Goal: Task Accomplishment & Management: Complete application form

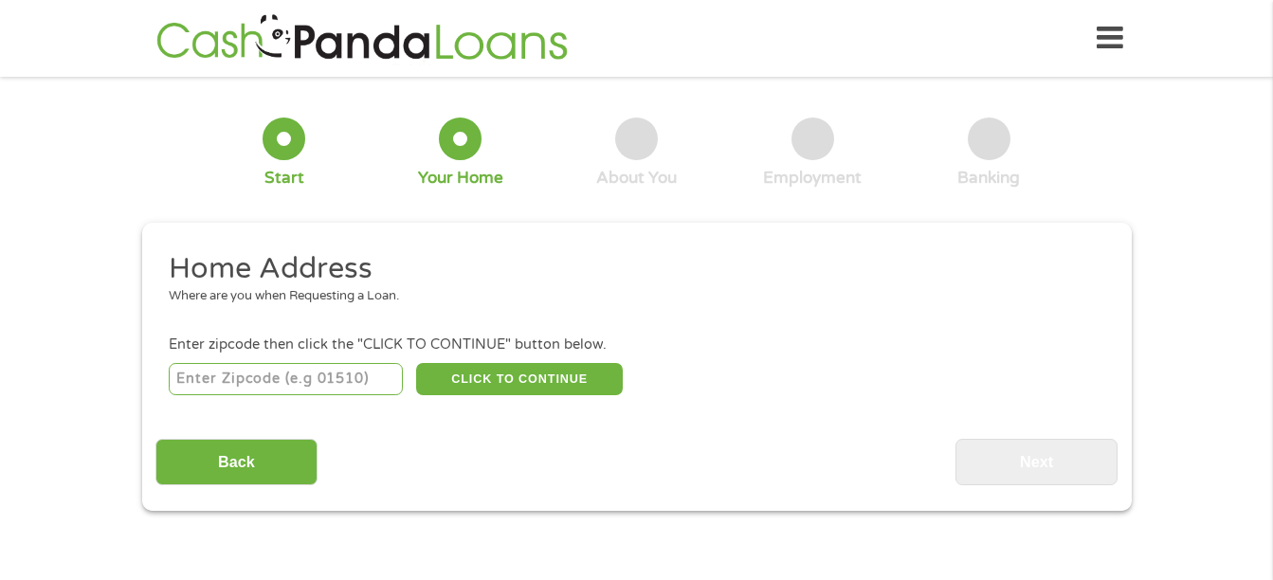
click at [293, 388] on input "number" at bounding box center [286, 379] width 234 height 32
type input "95968"
select select "[US_STATE]"
click at [512, 374] on button "CLICK TO CONTINUE" at bounding box center [519, 379] width 207 height 32
type input "95968"
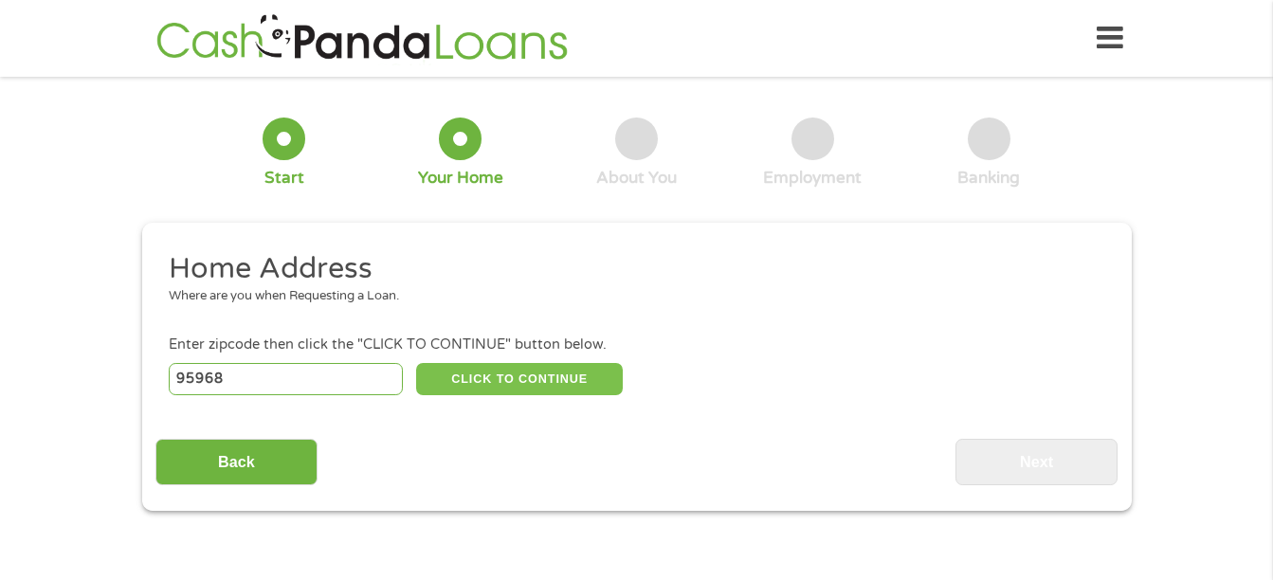
type input "[GEOGRAPHIC_DATA]"
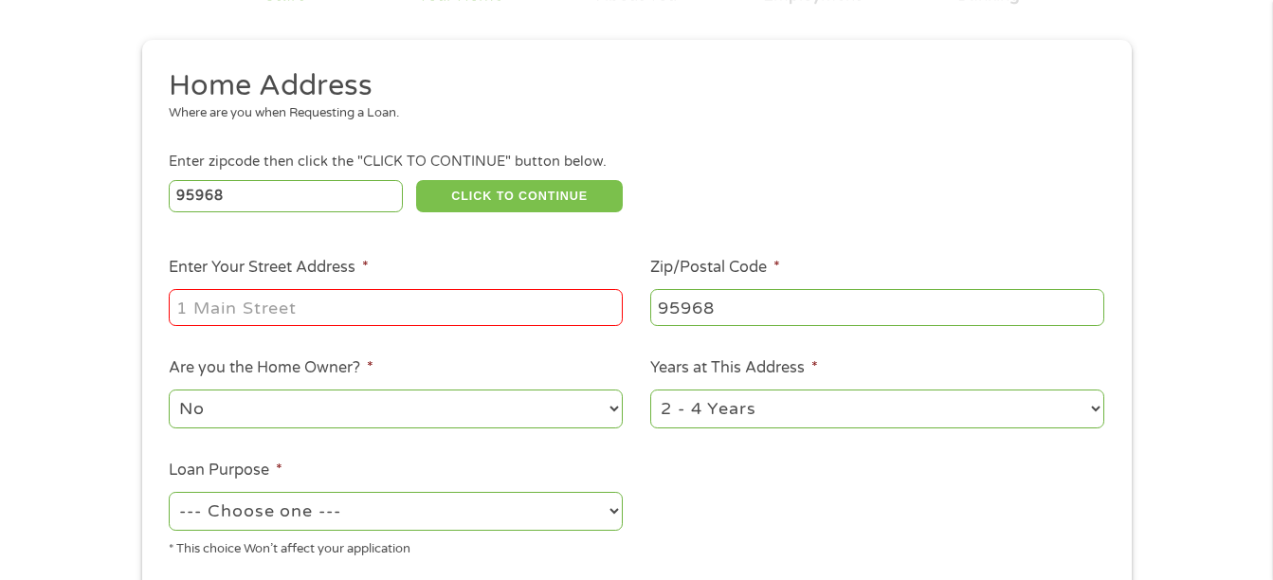
scroll to position [190, 0]
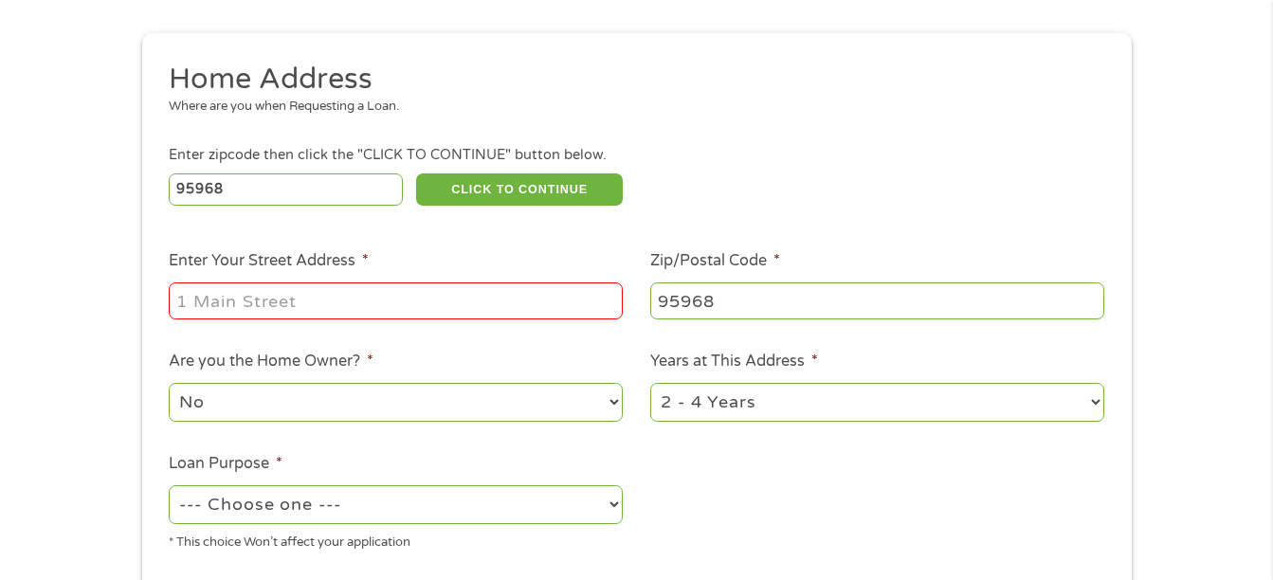
click at [373, 299] on input "Enter Your Street Address *" at bounding box center [396, 301] width 454 height 36
type input "[STREET_ADDRESS]"
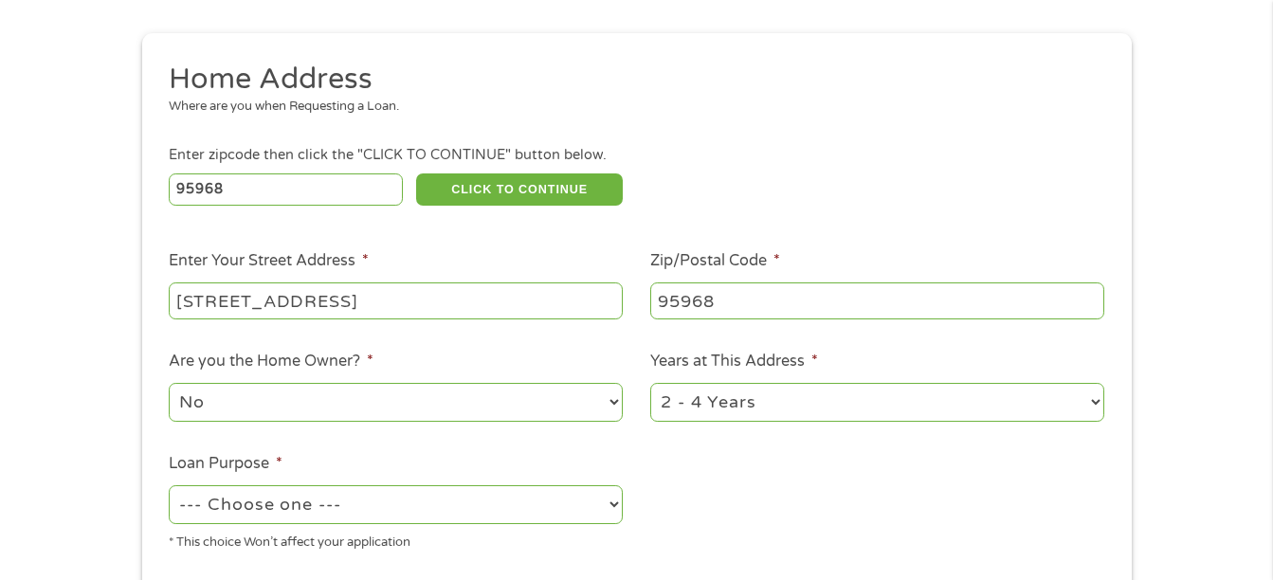
click at [448, 403] on select "No Yes" at bounding box center [396, 402] width 454 height 39
select select "yes"
click at [169, 383] on select "No Yes" at bounding box center [396, 402] width 454 height 39
click at [450, 506] on select "--- Choose one --- Pay Bills Debt Consolidation Home Improvement Major Purchase…" at bounding box center [396, 504] width 454 height 39
select select "other"
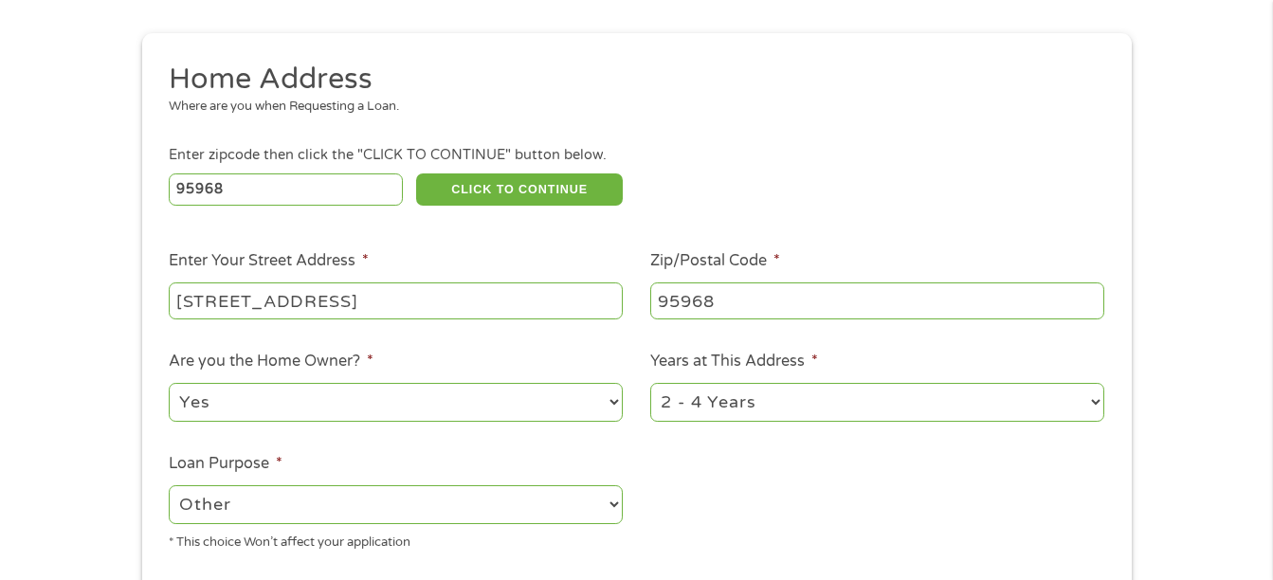
click at [169, 485] on select "--- Choose one --- Pay Bills Debt Consolidation Home Improvement Major Purchase…" at bounding box center [396, 504] width 454 height 39
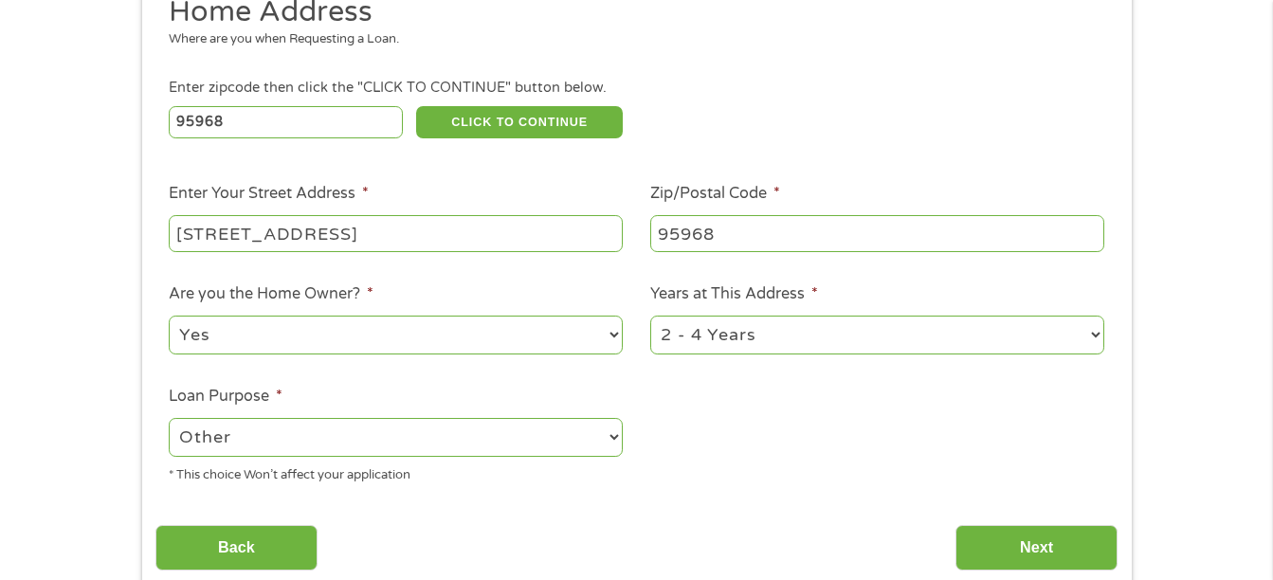
scroll to position [284, 0]
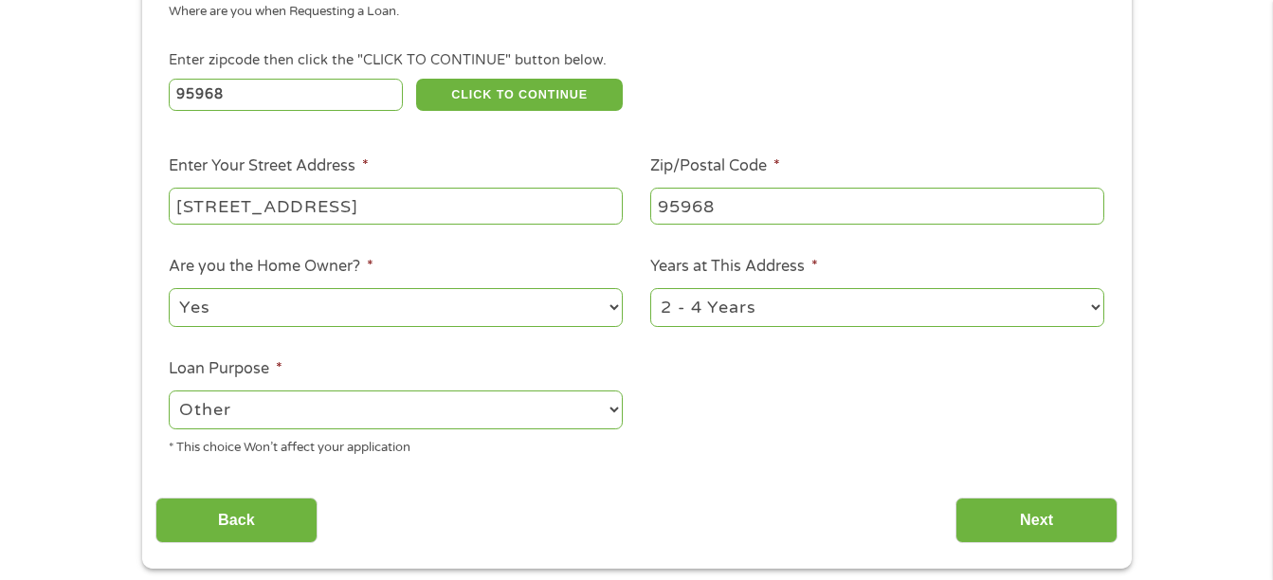
click at [1077, 310] on select "1 Year or less 1 - 2 Years 2 - 4 Years Over 4 Years" at bounding box center [877, 307] width 454 height 39
select select "60months"
click at [650, 288] on select "1 Year or less 1 - 2 Years 2 - 4 Years Over 4 Years" at bounding box center [877, 307] width 454 height 39
click at [1049, 508] on input "Next" at bounding box center [1037, 521] width 162 height 46
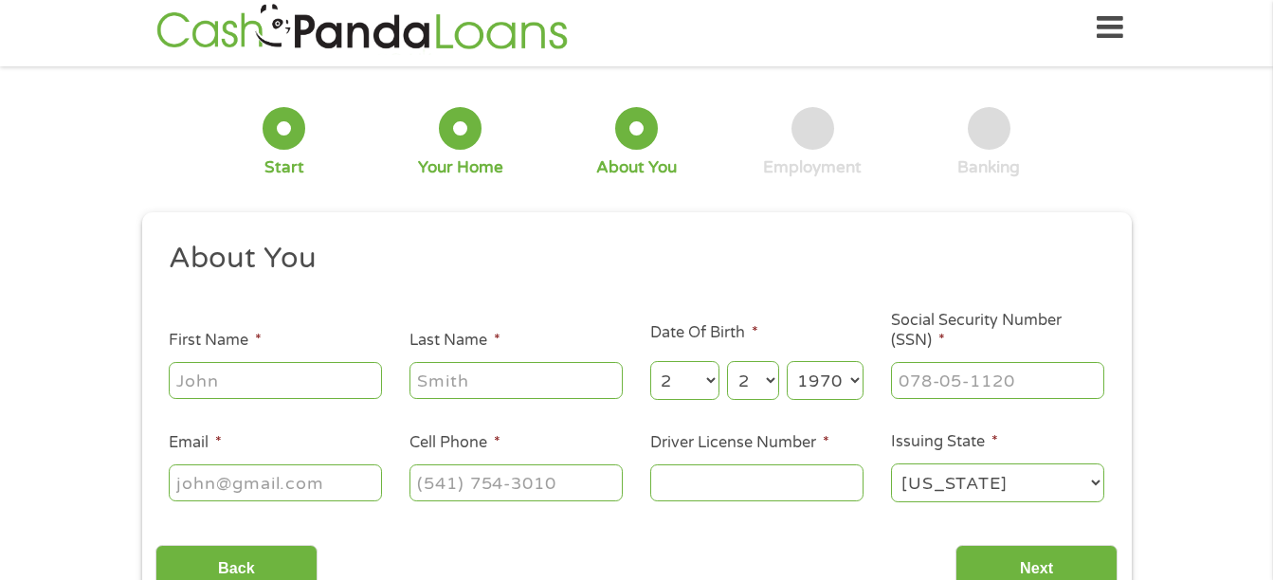
scroll to position [0, 0]
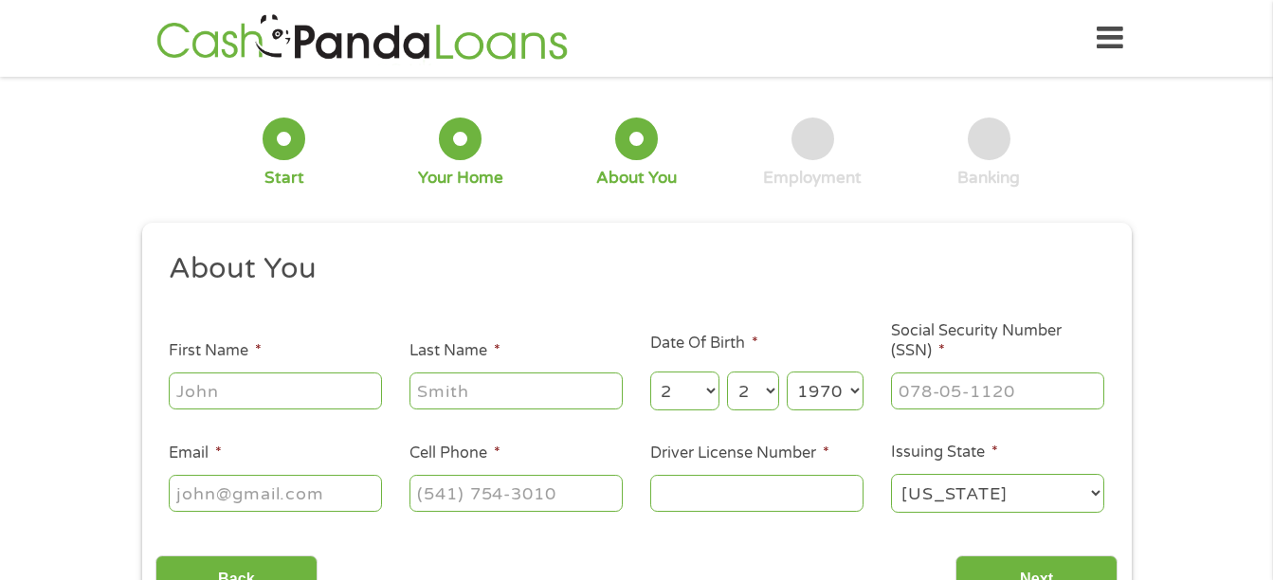
click at [220, 385] on input "First Name *" at bounding box center [275, 391] width 213 height 36
type input "[PERSON_NAME]"
type input "[EMAIL_ADDRESS][DOMAIN_NAME]"
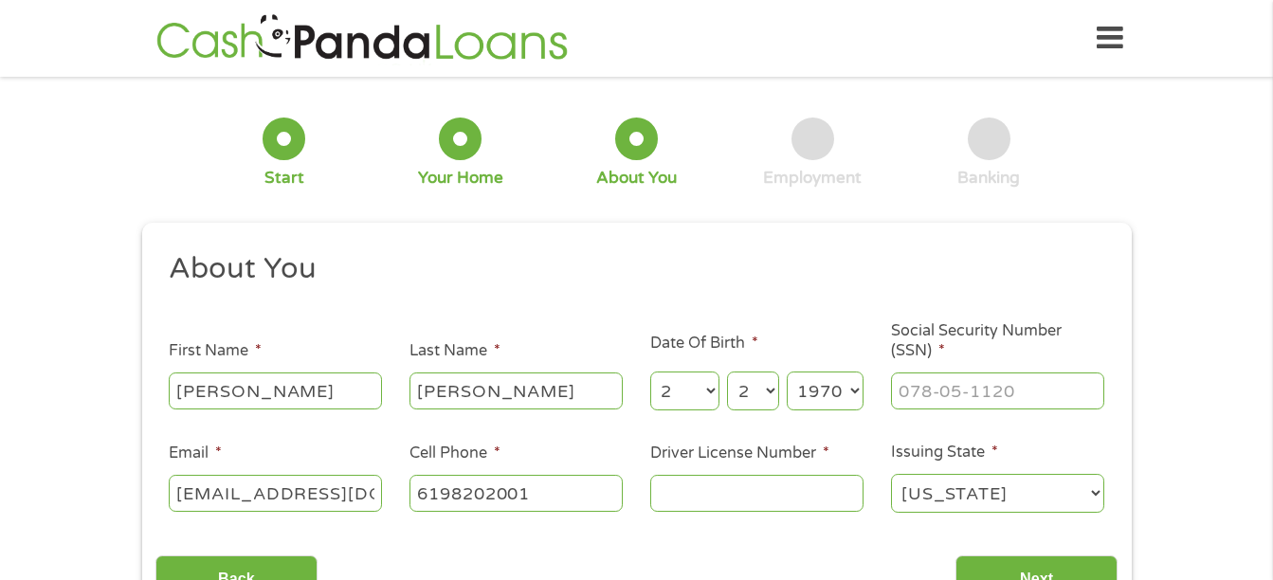
type input "[PHONE_NUMBER]"
click at [978, 393] on input "Social Security Number (SSN) *" at bounding box center [997, 391] width 213 height 36
type input "562-75-0812"
click at [1085, 289] on li "About You" at bounding box center [629, 272] width 949 height 45
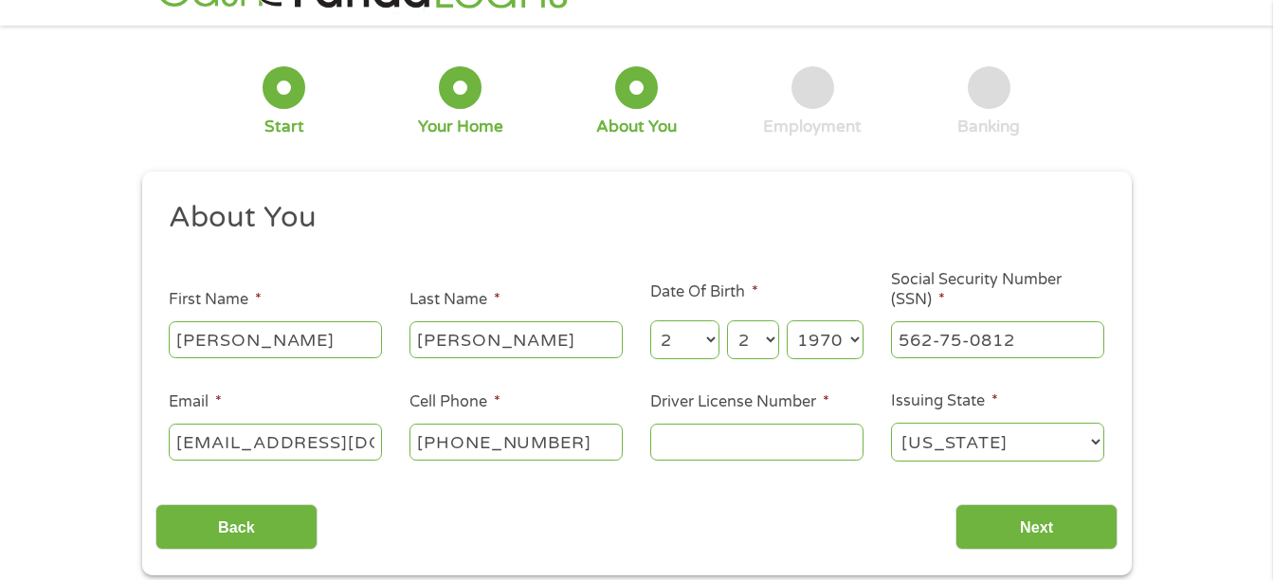
scroll to position [95, 0]
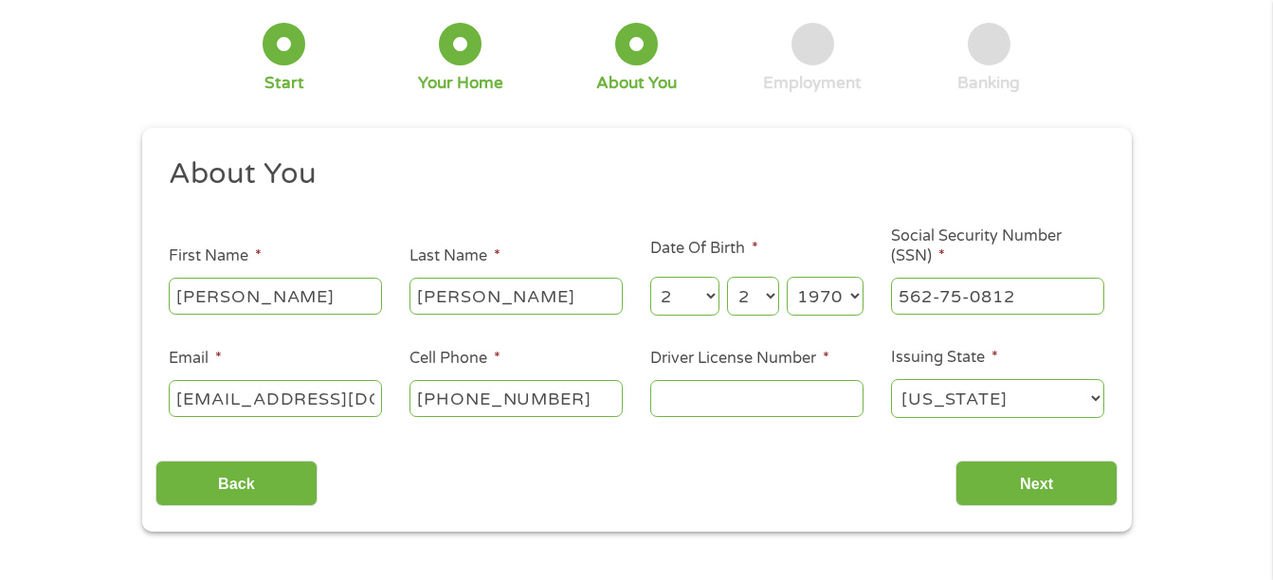
click at [711, 400] on input "Driver License Number *" at bounding box center [756, 398] width 213 height 36
type input "c6101697"
click at [1085, 480] on input "Next" at bounding box center [1037, 484] width 162 height 46
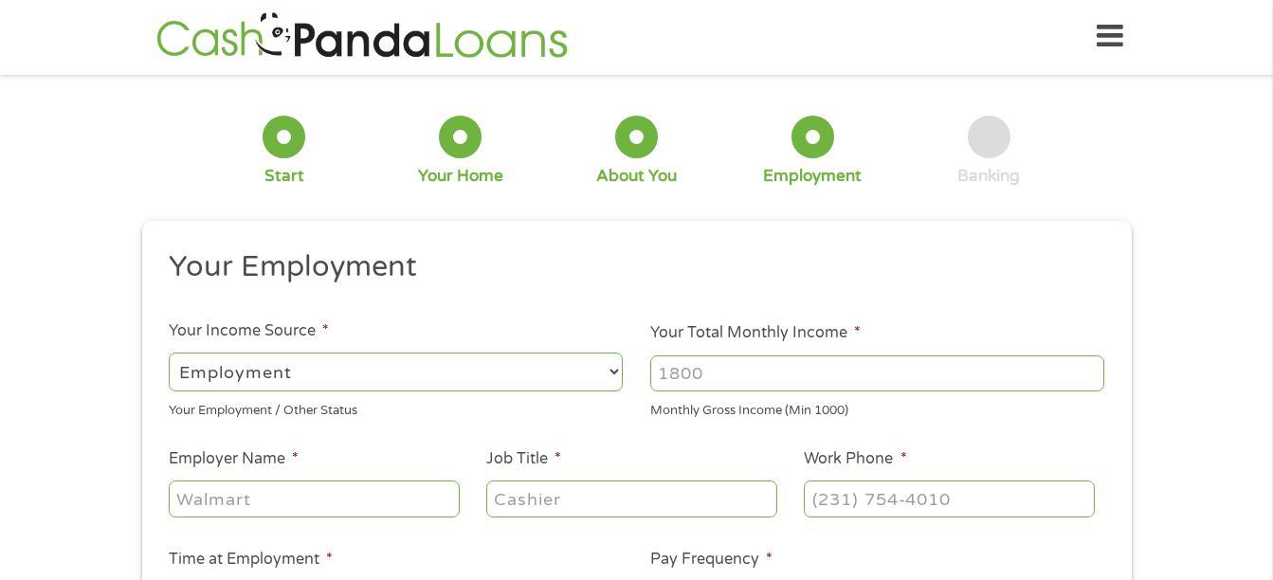
scroll to position [0, 0]
click at [820, 385] on input "Your Total Monthly Income *" at bounding box center [877, 375] width 454 height 36
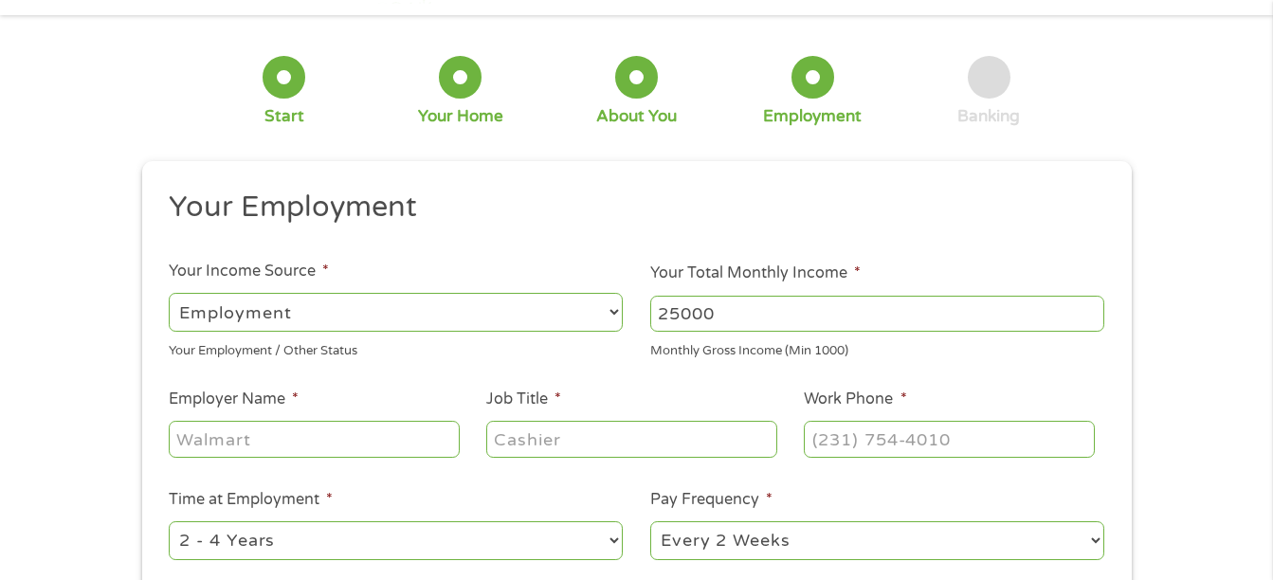
scroll to position [95, 0]
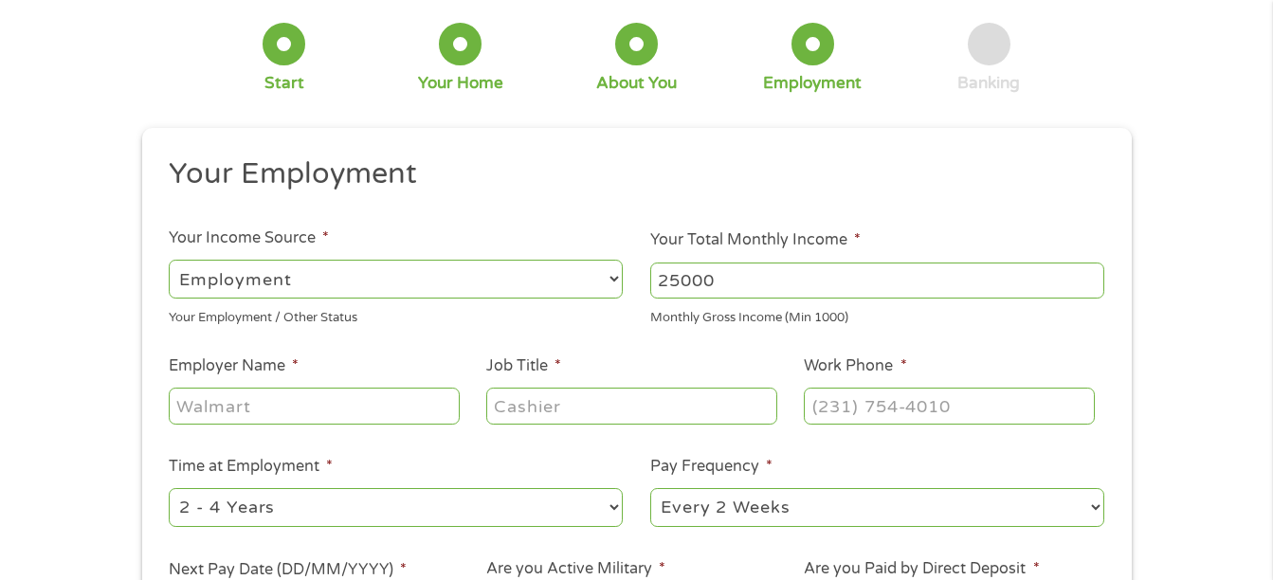
type input "25000"
click at [290, 404] on input "Employer Name *" at bounding box center [314, 406] width 290 height 36
type input "the gym saloon"
click at [504, 398] on input "Job Title *" at bounding box center [631, 406] width 290 height 36
type input "owner"
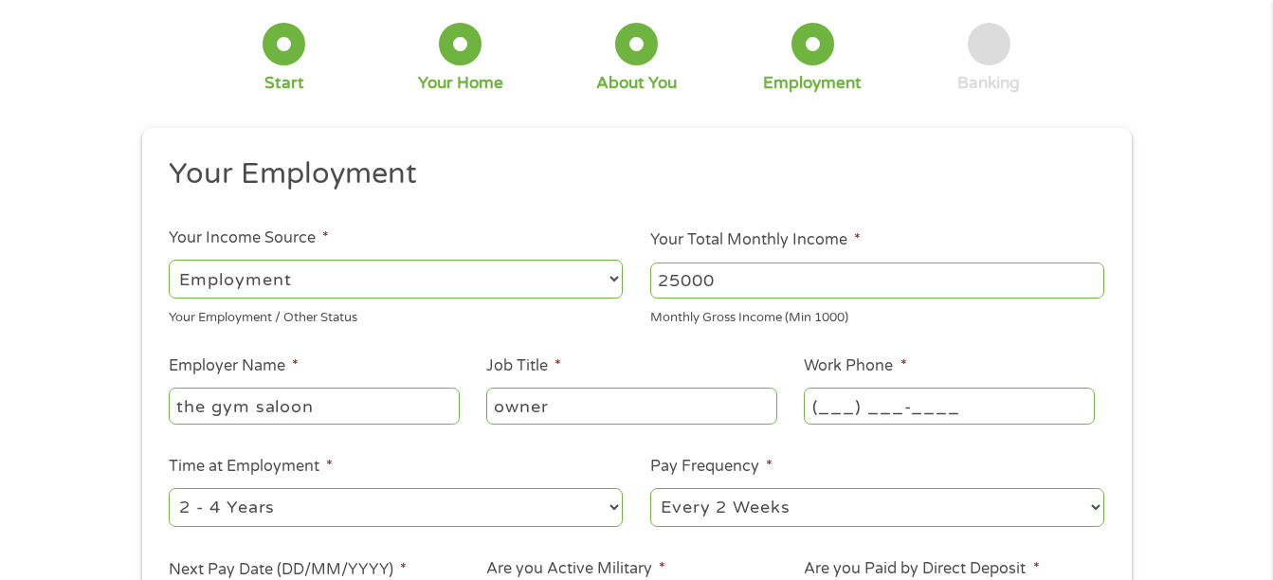
click at [835, 405] on input "(___) ___-____" at bounding box center [949, 406] width 290 height 36
type input "[PHONE_NUMBER]"
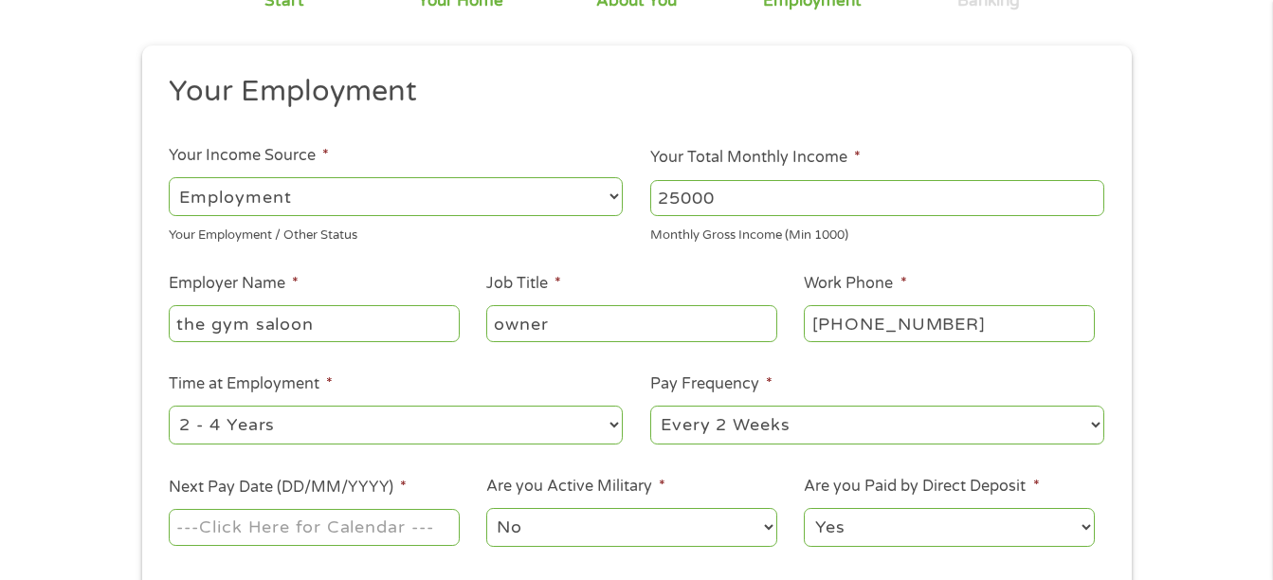
scroll to position [284, 0]
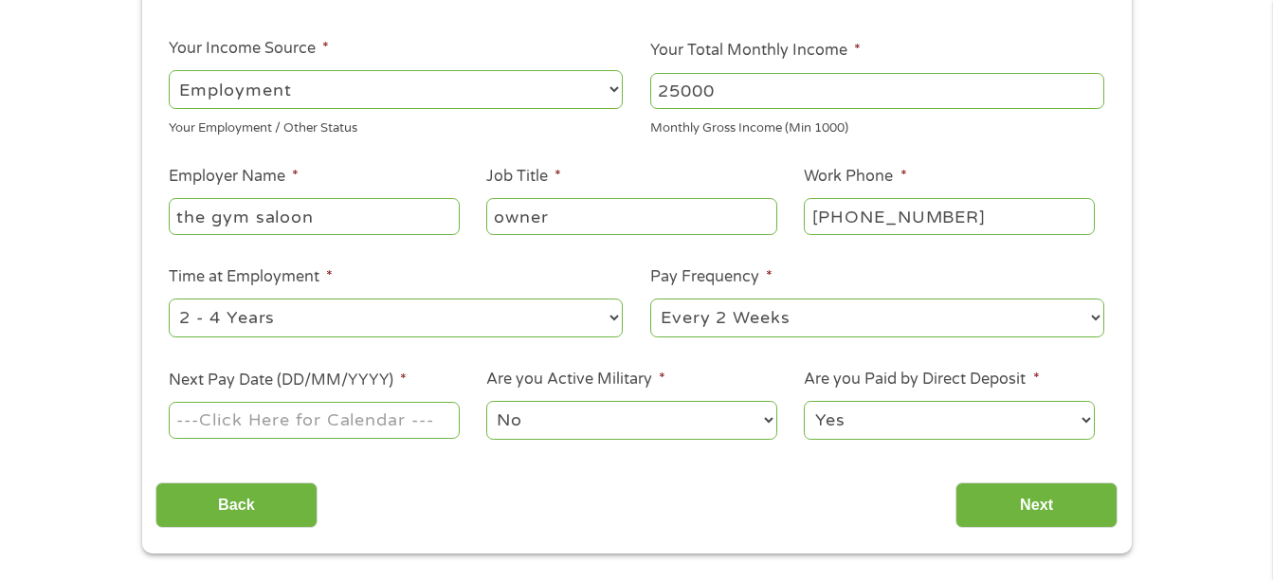
click at [332, 421] on input "Next Pay Date (DD/MM/YYYY) *" at bounding box center [314, 420] width 290 height 36
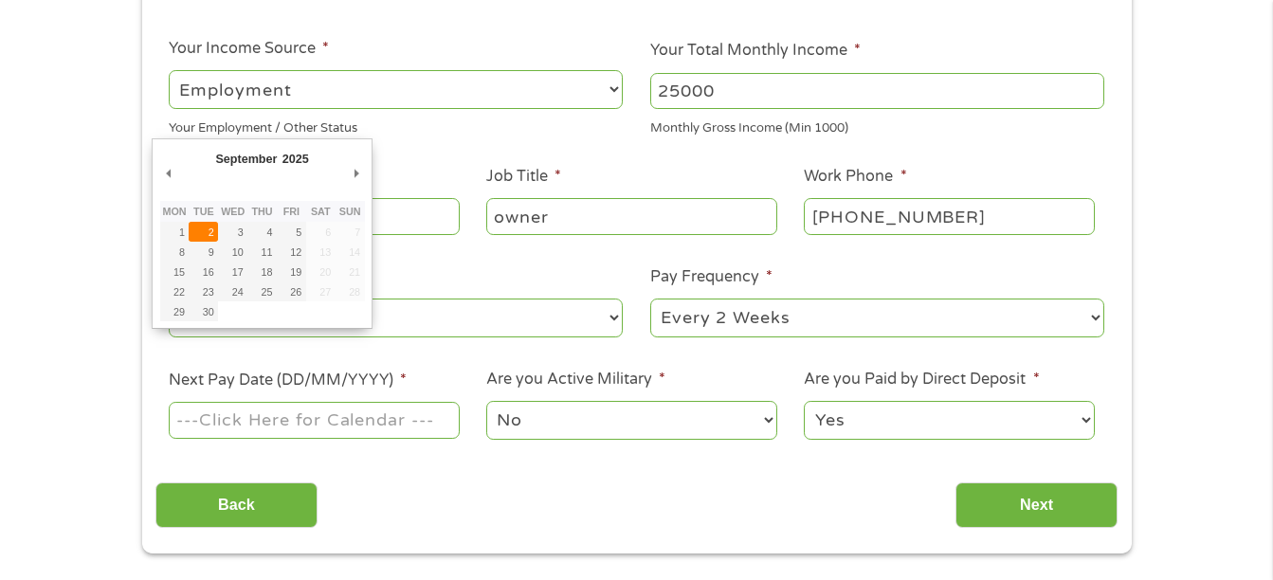
type input "[DATE]"
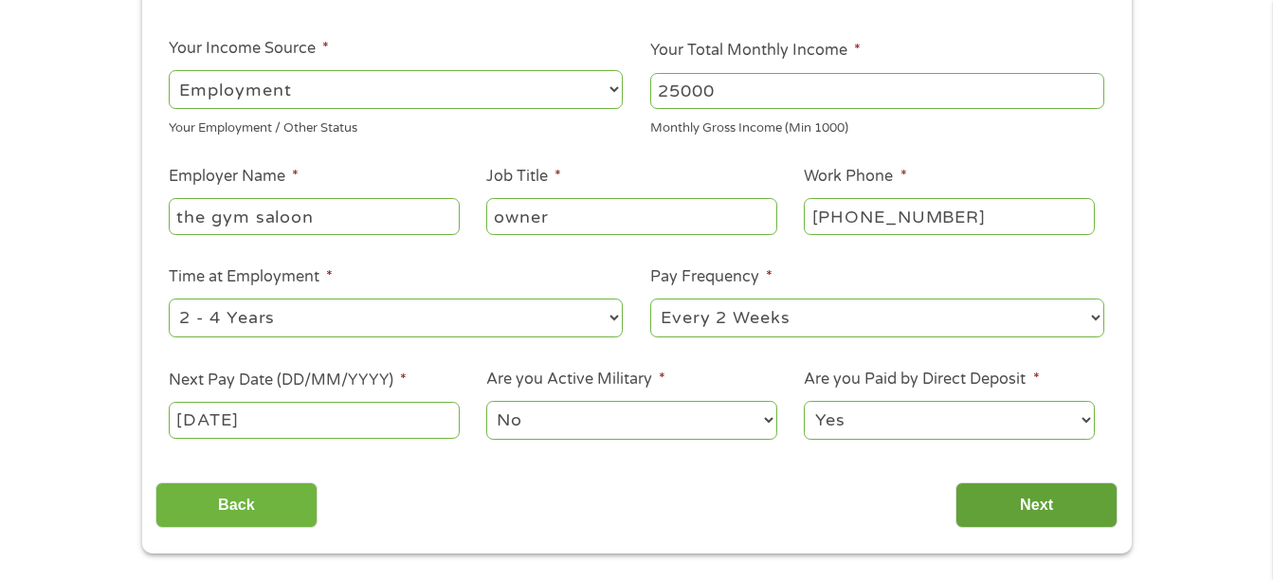
click at [1048, 493] on input "Next" at bounding box center [1037, 506] width 162 height 46
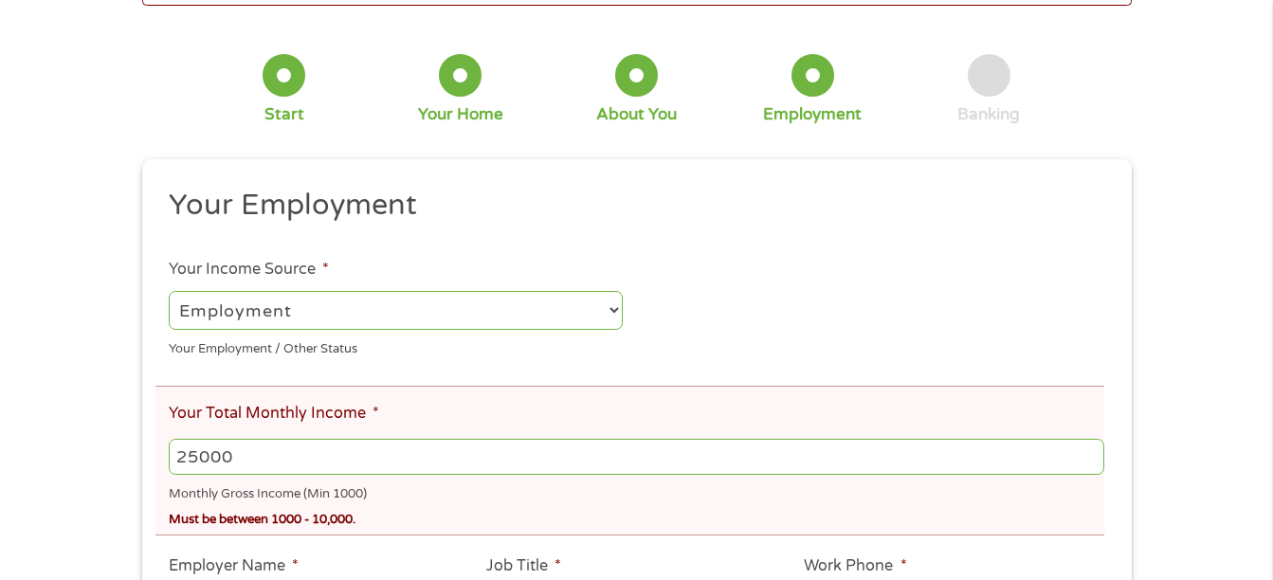
scroll to position [190, 0]
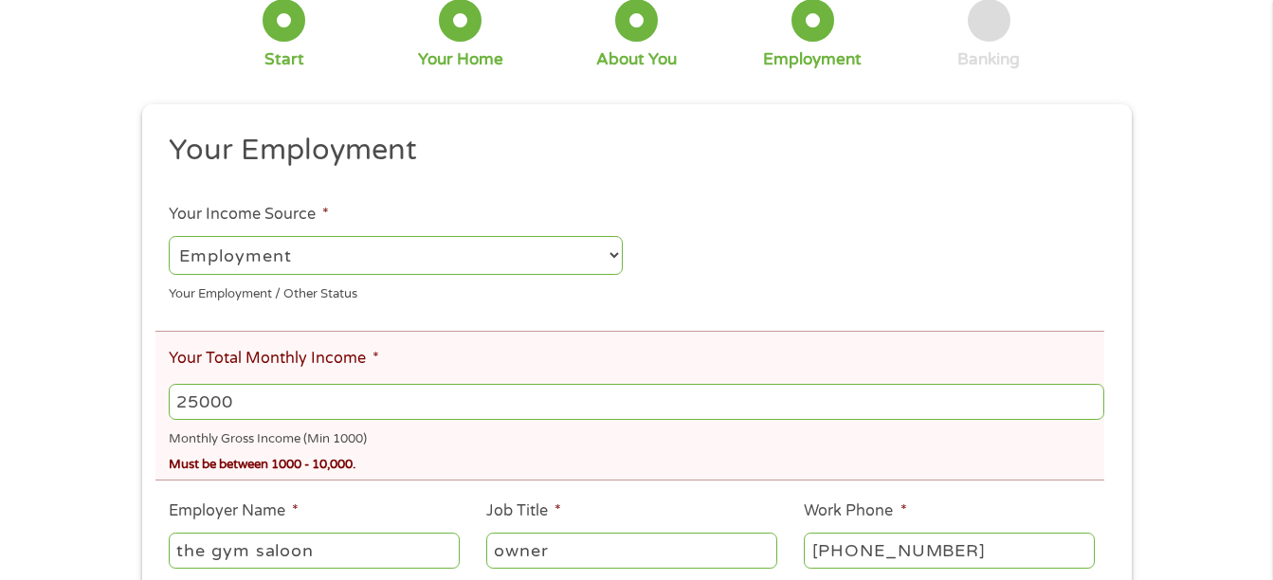
click at [196, 404] on input "25000" at bounding box center [636, 402] width 935 height 36
click at [510, 384] on input "10000" at bounding box center [636, 402] width 935 height 36
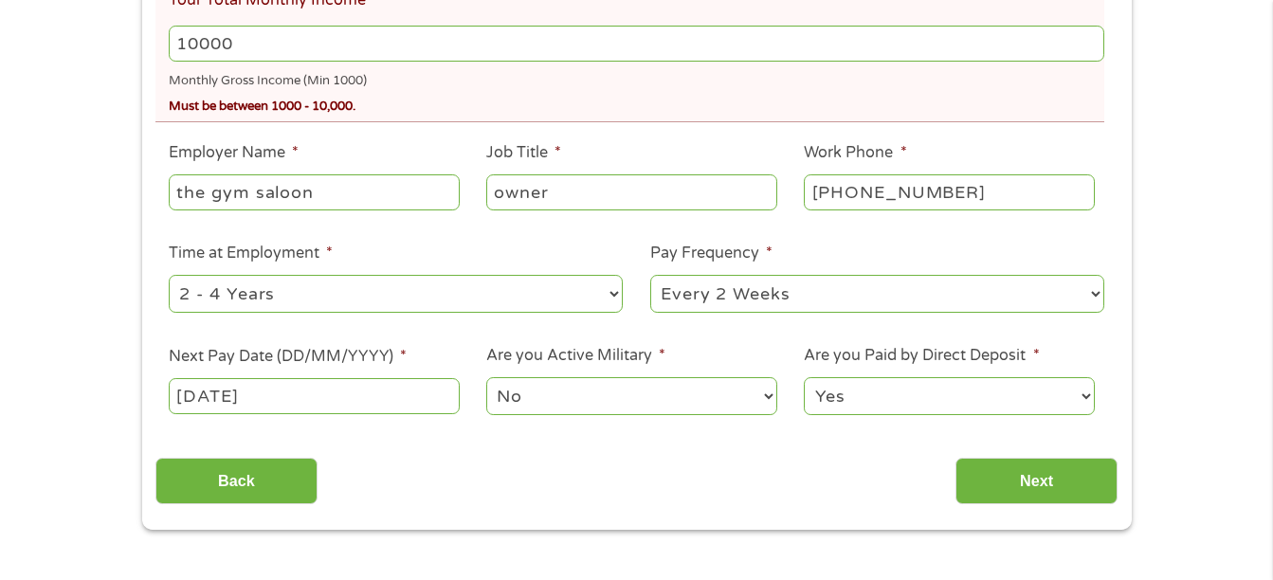
scroll to position [664, 0]
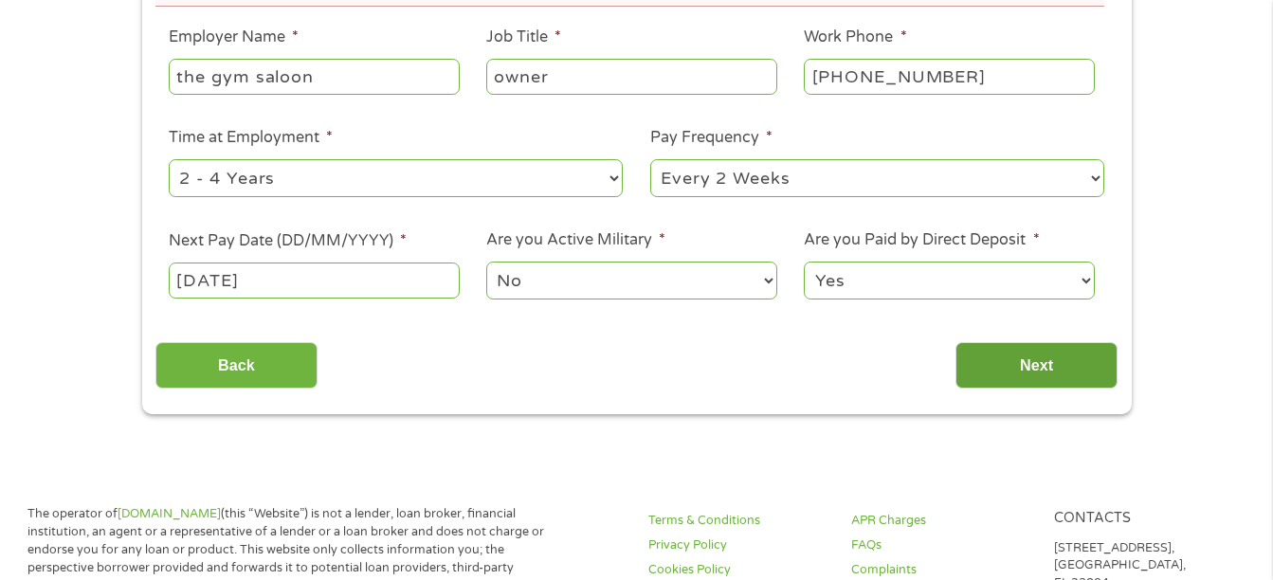
type input "10000"
click at [1046, 359] on input "Next" at bounding box center [1037, 365] width 162 height 46
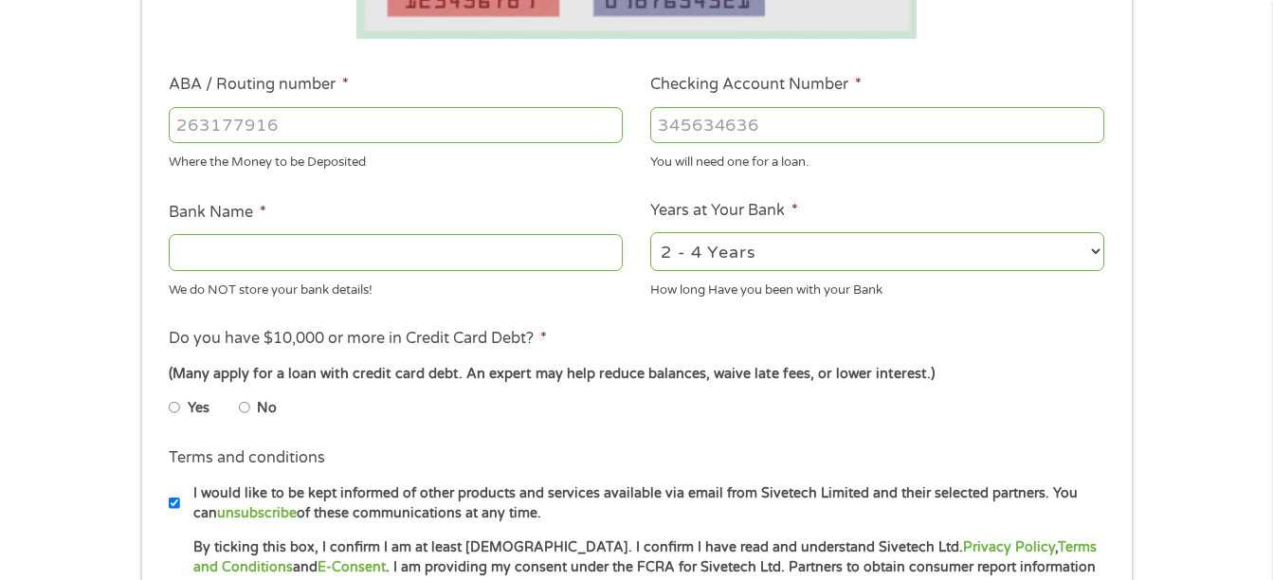
scroll to position [569, 0]
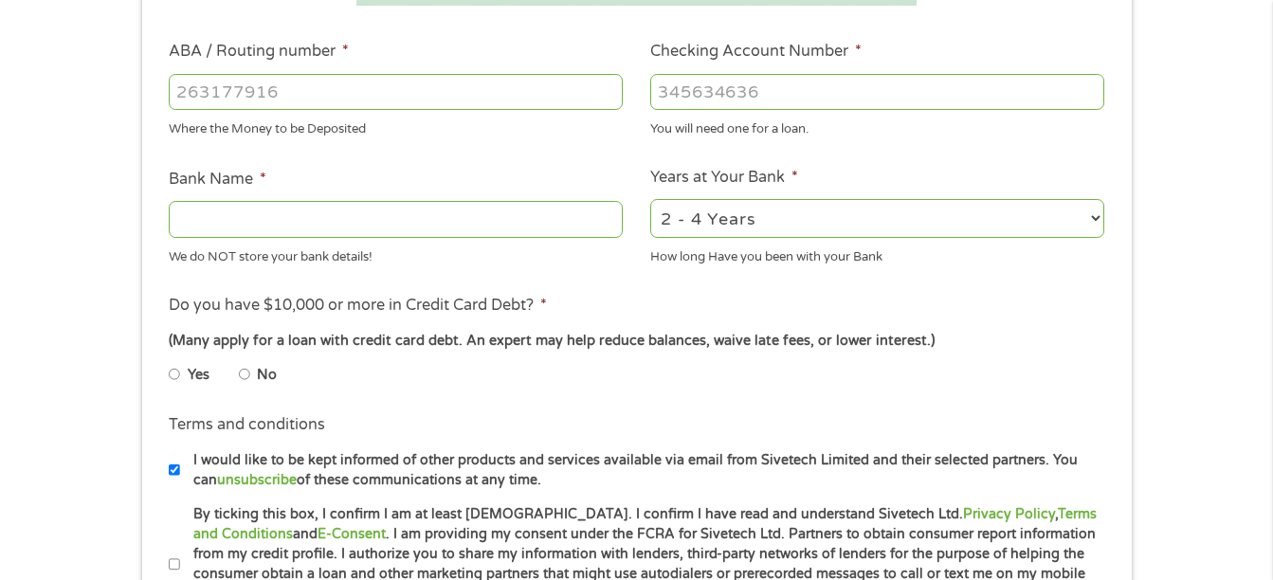
click at [173, 374] on input "Yes" at bounding box center [174, 374] width 11 height 30
radio input "true"
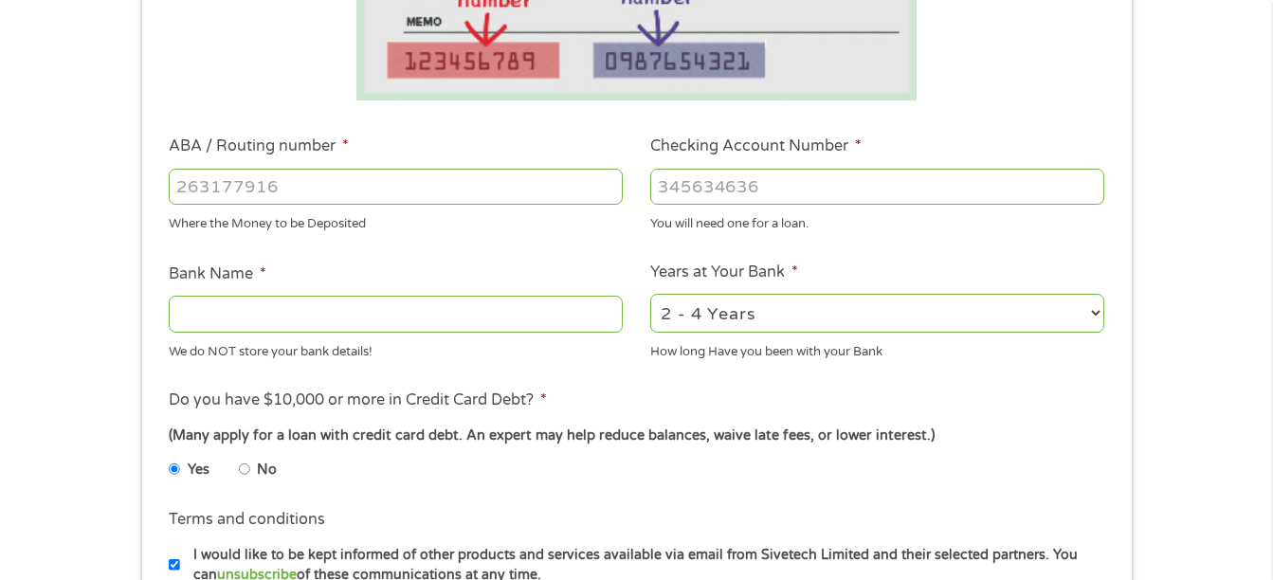
click at [300, 308] on input "Bank Name *" at bounding box center [396, 314] width 454 height 36
type input "chase"
click at [1158, 398] on div "1 Start 2 Your Home 3 About You 4 Employment 5 Banking 6 This field is hidden w…" at bounding box center [636, 217] width 1273 height 1202
click at [371, 185] on input "ABA / Routing number *" at bounding box center [396, 187] width 454 height 36
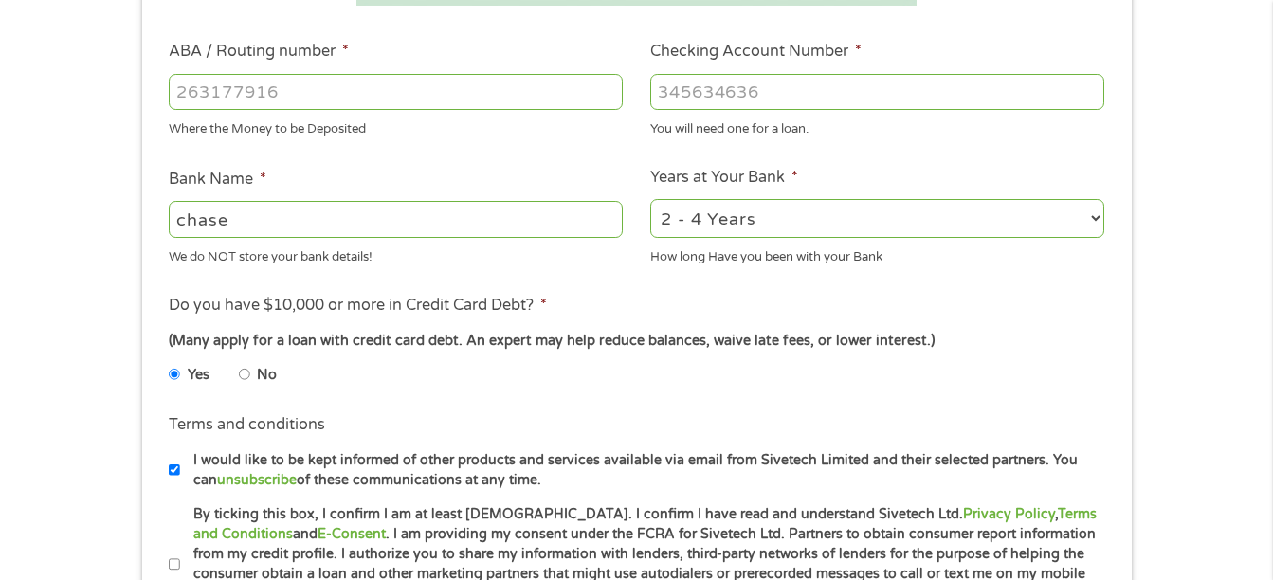
scroll to position [664, 0]
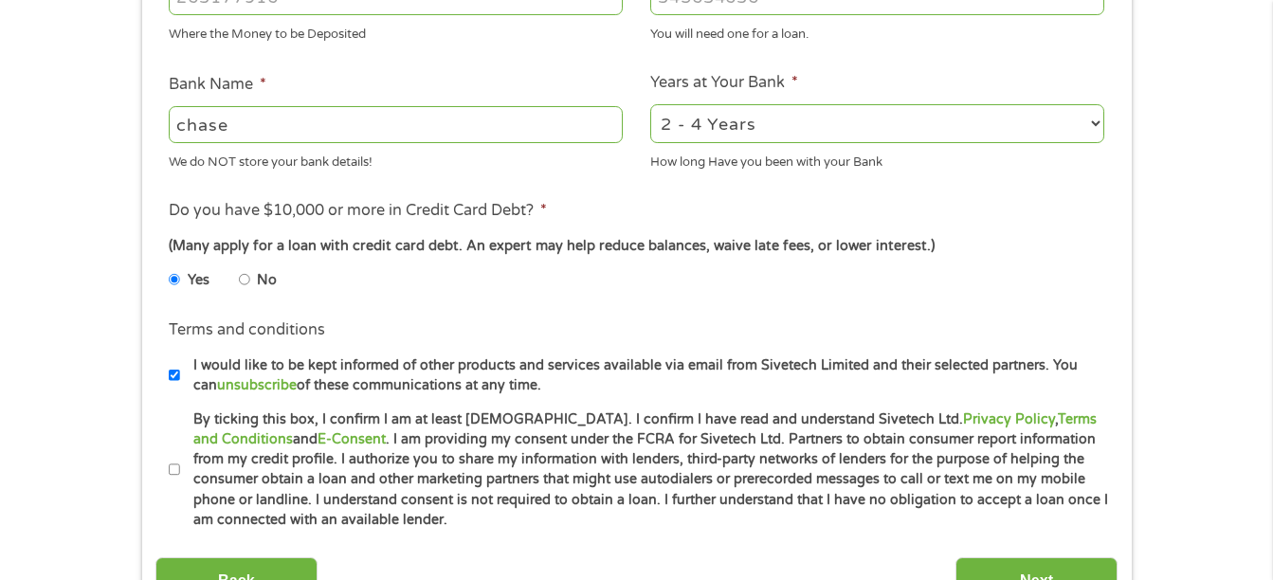
click at [171, 464] on input "By ticking this box, I confirm I am at least [DEMOGRAPHIC_DATA]. I confirm I ha…" at bounding box center [174, 470] width 11 height 30
checkbox input "true"
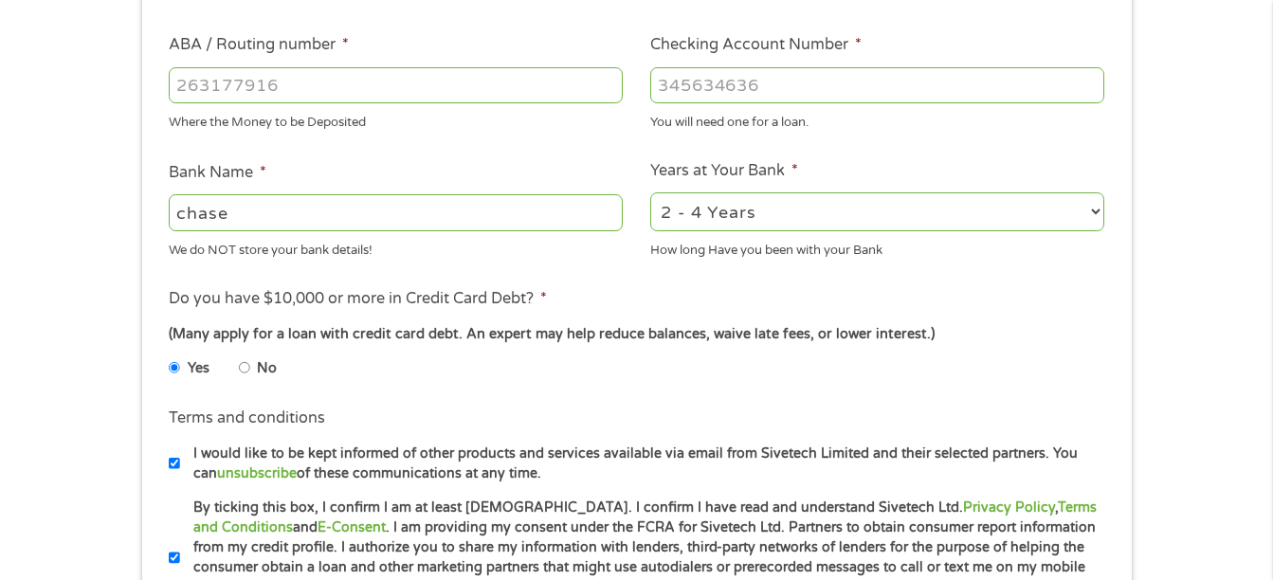
scroll to position [474, 0]
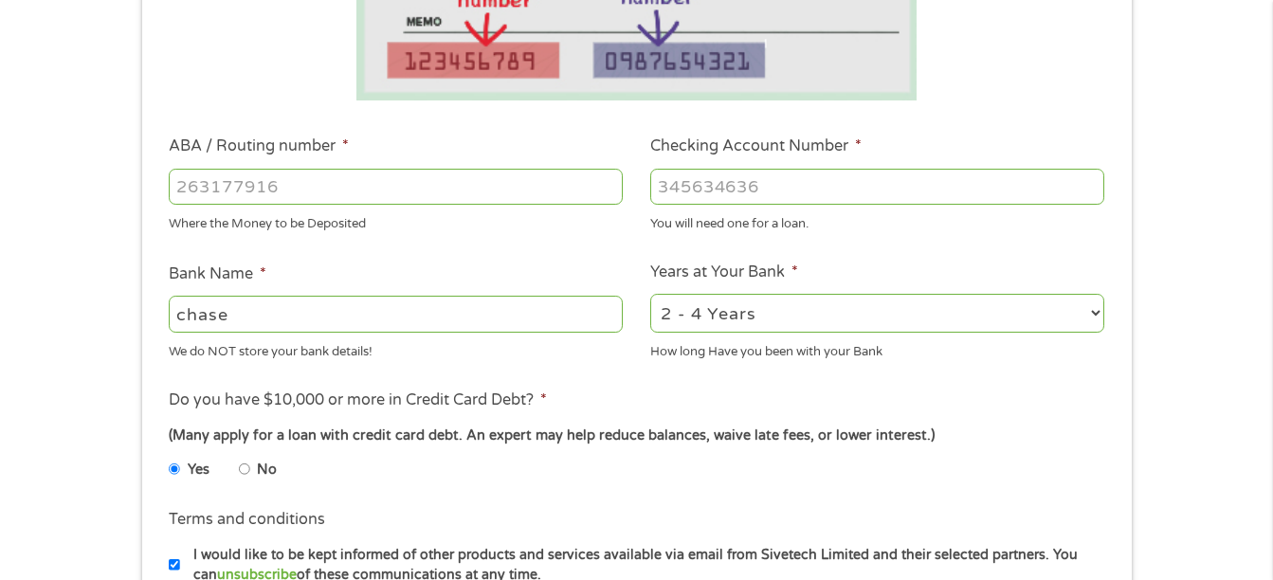
click at [301, 188] on input "ABA / Routing number *" at bounding box center [396, 187] width 454 height 36
type input "322271627"
type input "[PERSON_NAME] [PERSON_NAME] BANK NA"
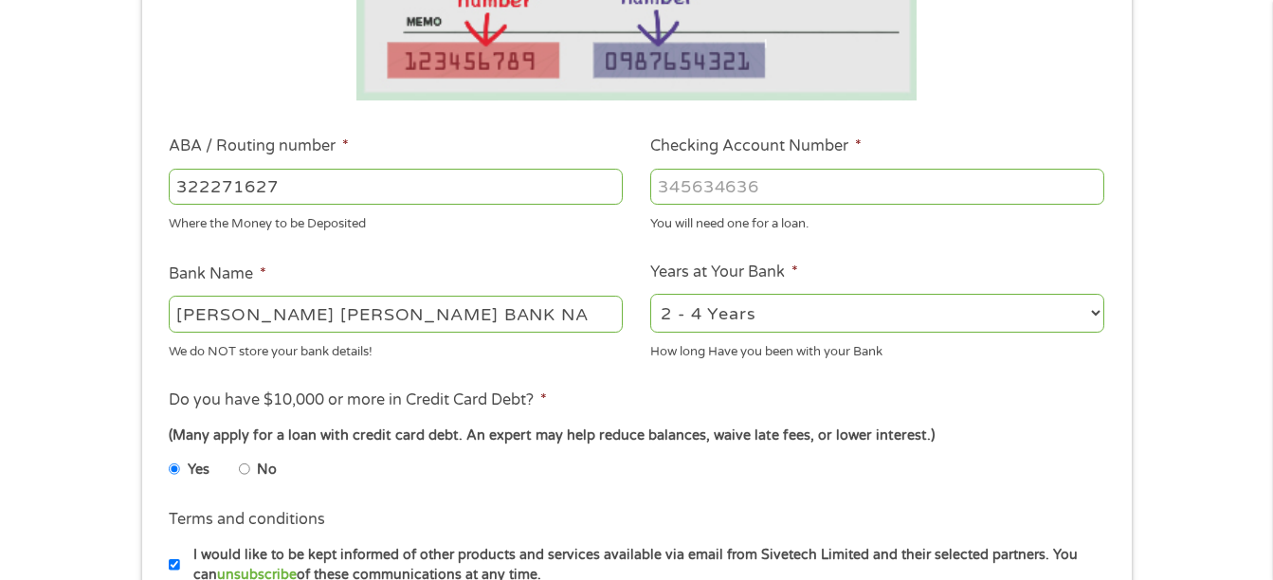
type input "322271627"
click at [708, 189] on input "Checking Account Number *" at bounding box center [877, 187] width 454 height 36
type input "503054929"
click at [1204, 339] on div "1 Start 2 Your Home 3 About You 4 Employment 5 Banking 6 This field is hidden w…" at bounding box center [636, 217] width 1273 height 1202
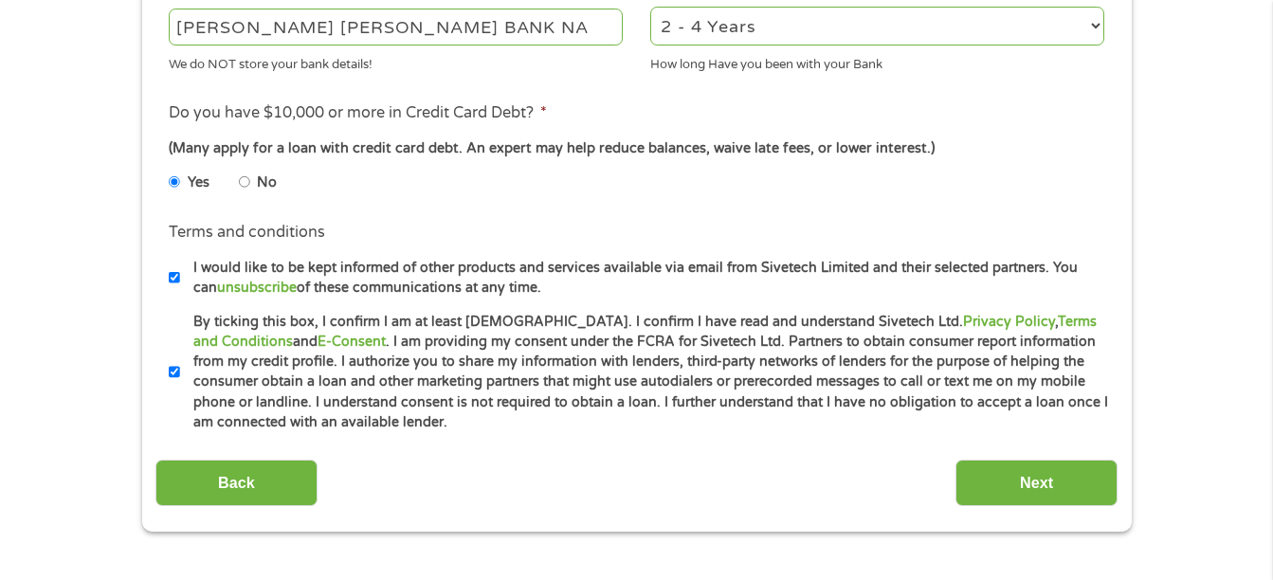
scroll to position [853, 0]
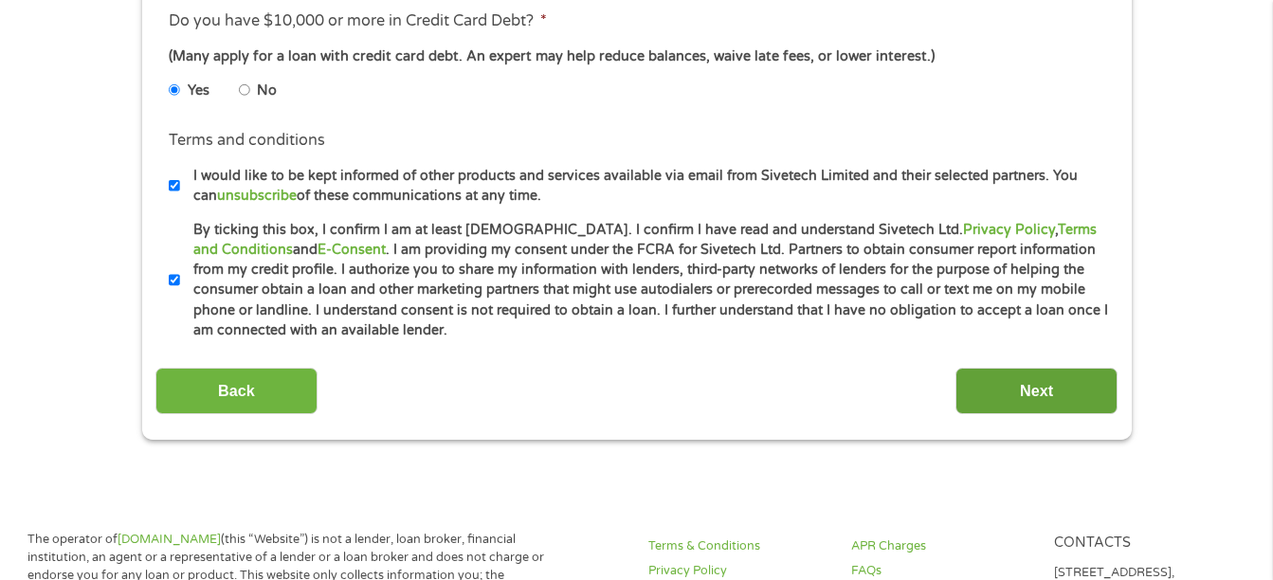
click at [1057, 387] on input "Next" at bounding box center [1037, 391] width 162 height 46
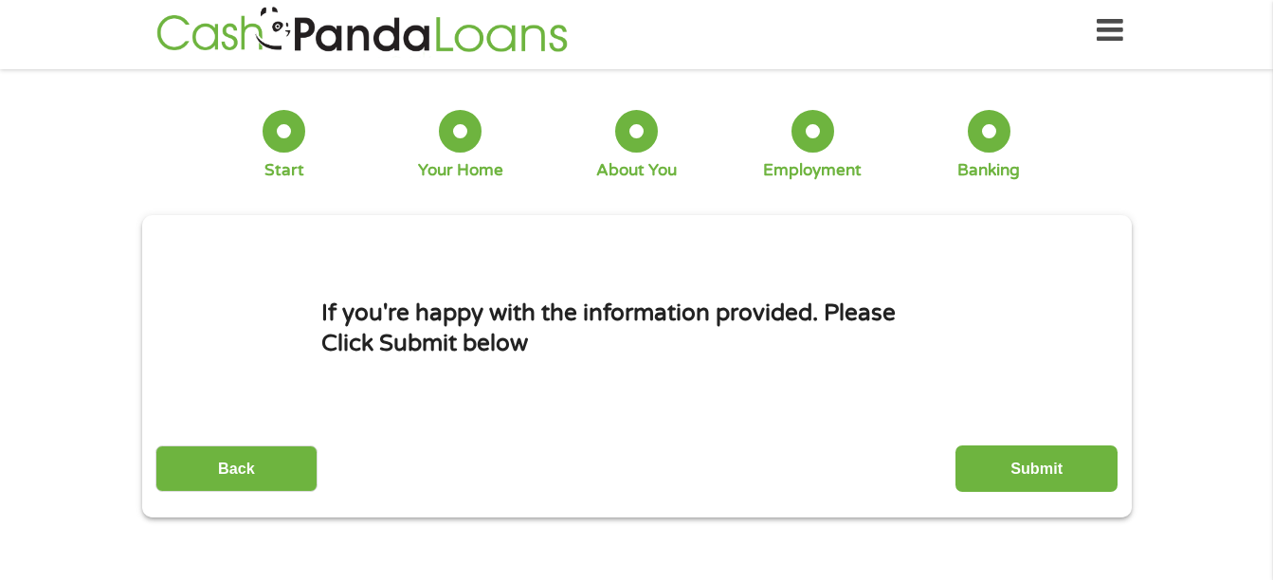
scroll to position [0, 0]
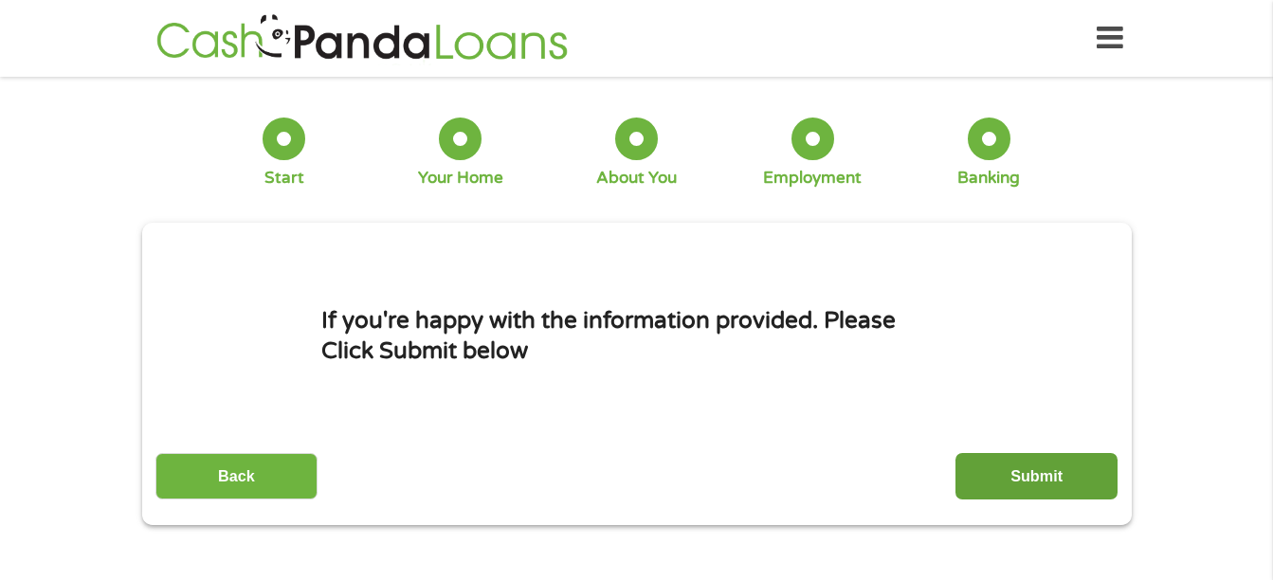
click at [1054, 473] on input "Submit" at bounding box center [1037, 476] width 162 height 46
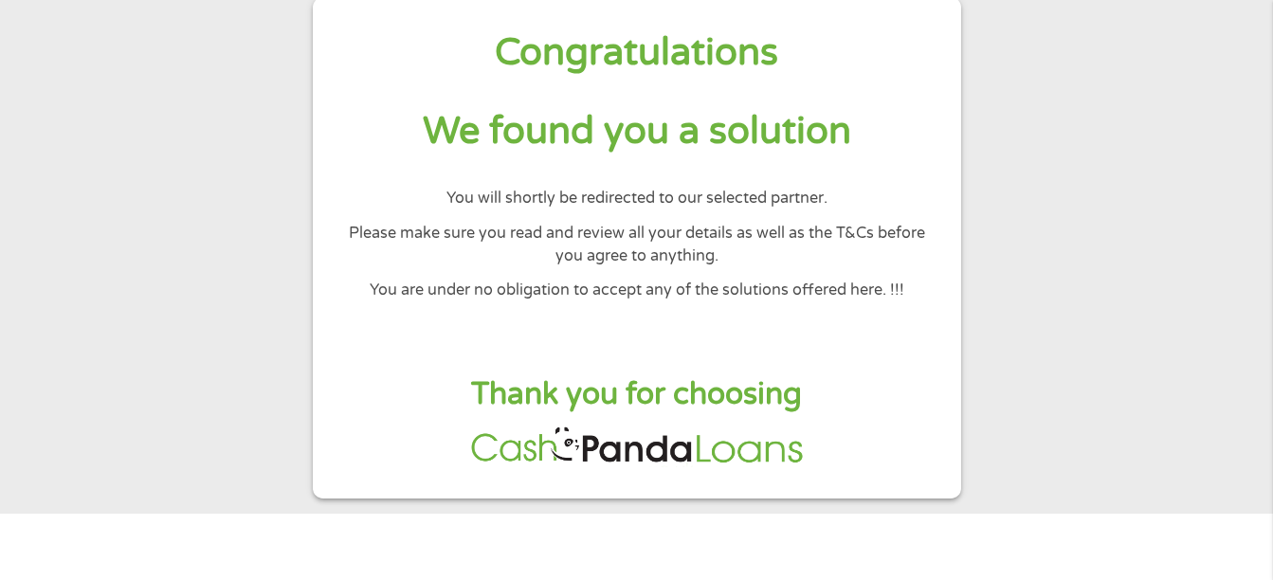
scroll to position [144, 0]
